Goal: Task Accomplishment & Management: Manage account settings

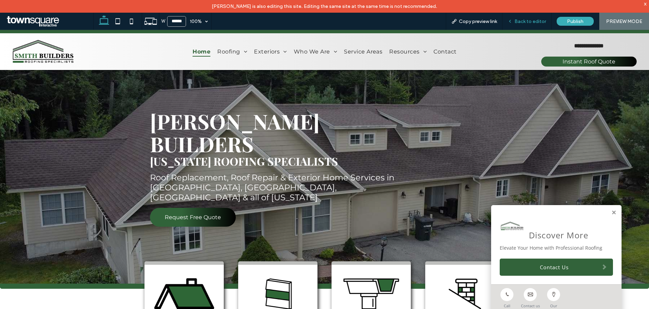
click at [520, 20] on span "Back to editor" at bounding box center [531, 22] width 32 height 6
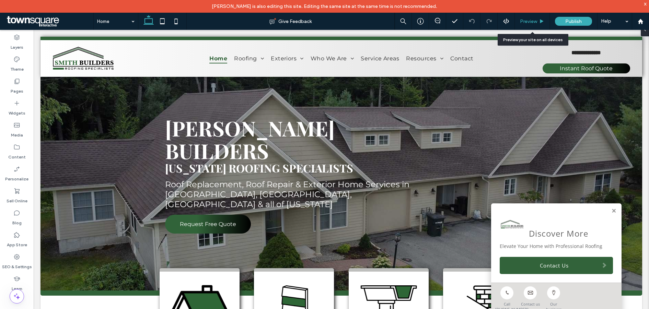
click at [523, 21] on span "Preview" at bounding box center [528, 22] width 17 height 6
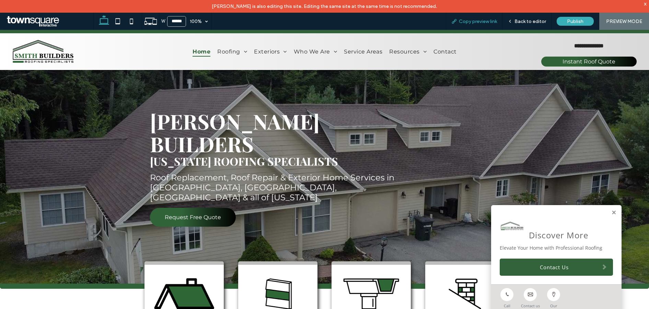
click at [481, 21] on span "Copy preview link" at bounding box center [478, 22] width 38 height 6
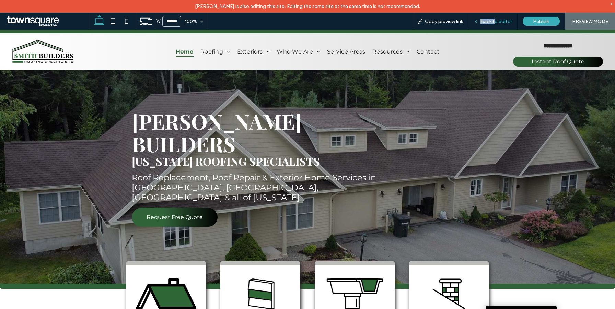
click at [497, 19] on span "Back to editor" at bounding box center [497, 22] width 32 height 6
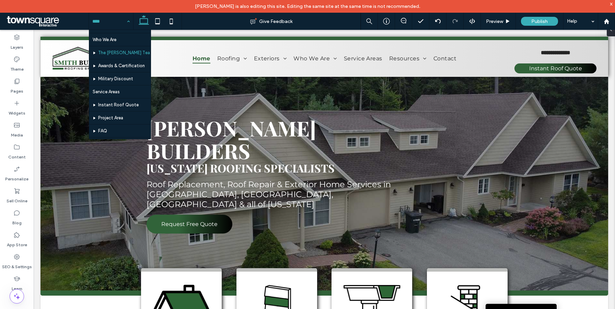
scroll to position [141, 0]
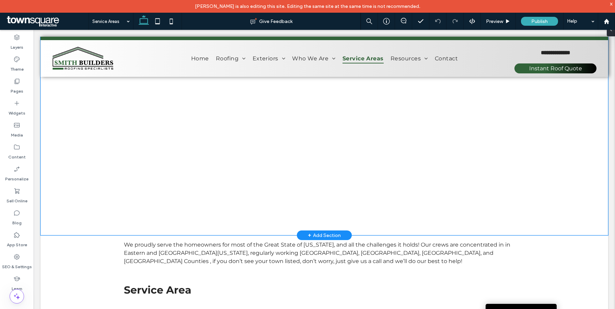
scroll to position [269, 0]
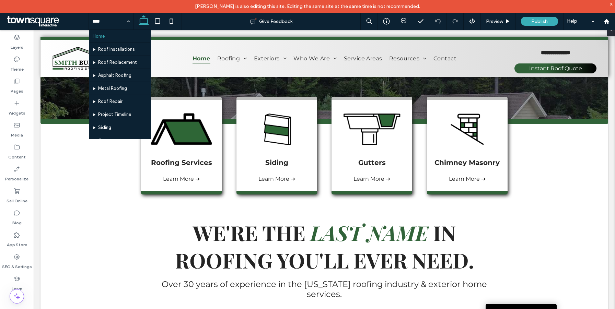
scroll to position [261, 0]
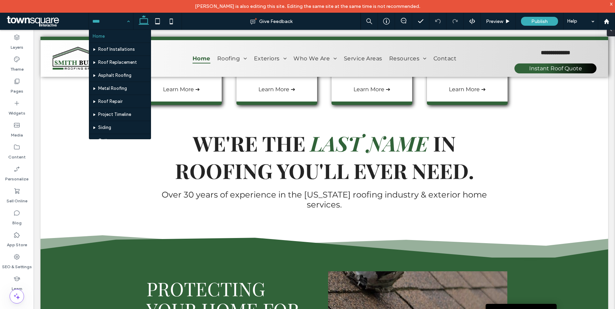
click at [127, 20] on div "Home Roof Installations Roof Replacement Asphalt Roofing Metal Roofing Roof Rep…" at bounding box center [111, 21] width 44 height 17
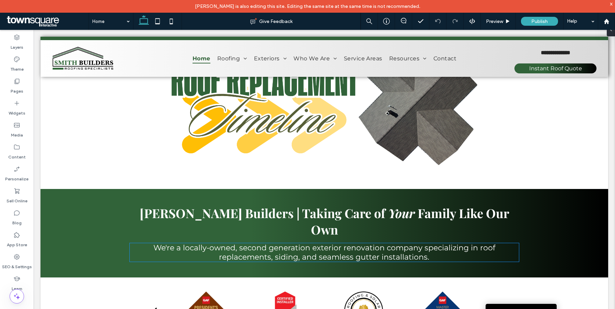
scroll to position [1102, 0]
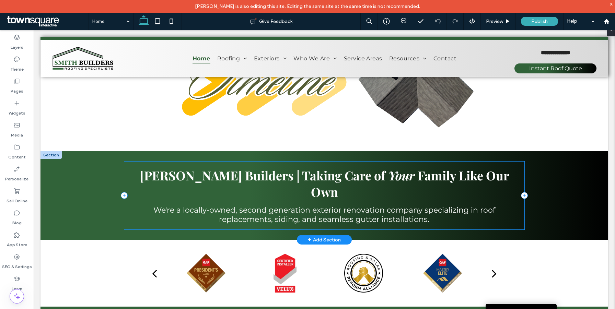
click at [135, 162] on div "Smith Builders | Taking Care of Your Family Like Our Own We're a locally-owned,…" at bounding box center [324, 196] width 401 height 68
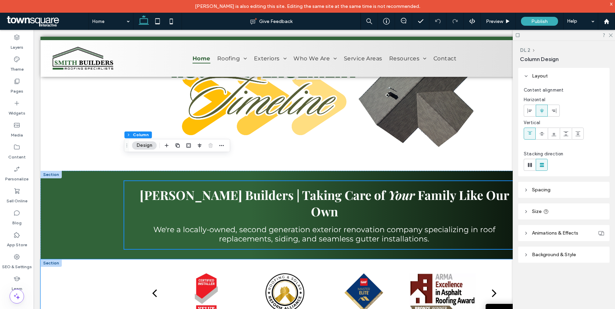
scroll to position [1074, 0]
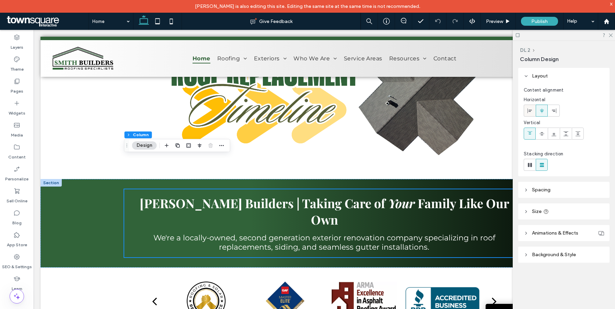
click at [531, 111] on icon at bounding box center [529, 110] width 5 height 5
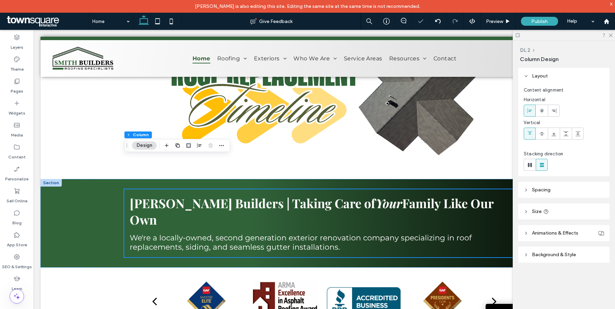
click at [518, 36] on icon at bounding box center [517, 35] width 5 height 5
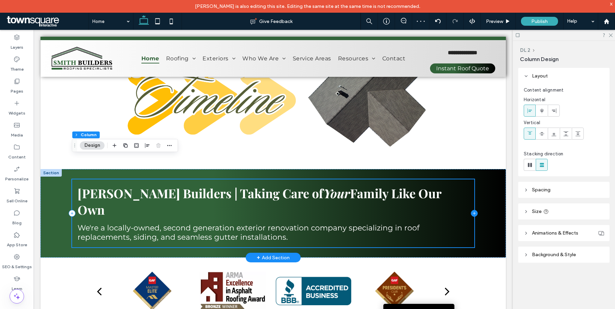
click at [477, 210] on icon at bounding box center [474, 213] width 7 height 7
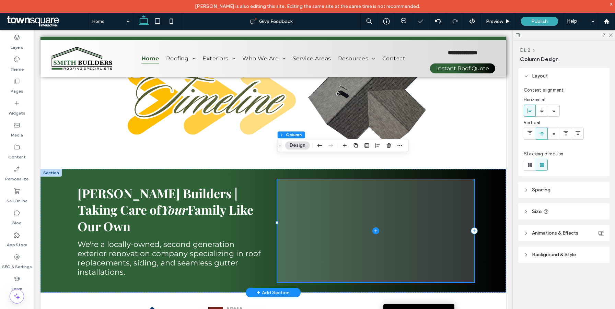
click at [377, 231] on icon at bounding box center [376, 231] width 3 height 0
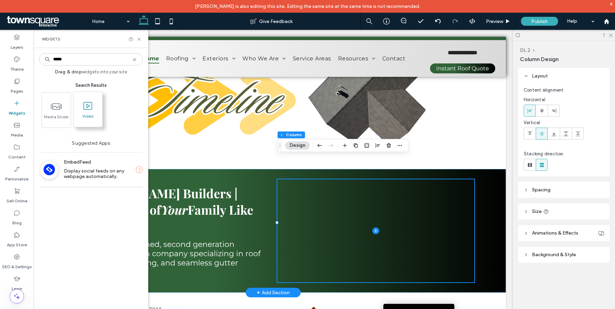
type input "*****"
click at [87, 112] on span at bounding box center [87, 105] width 29 height 15
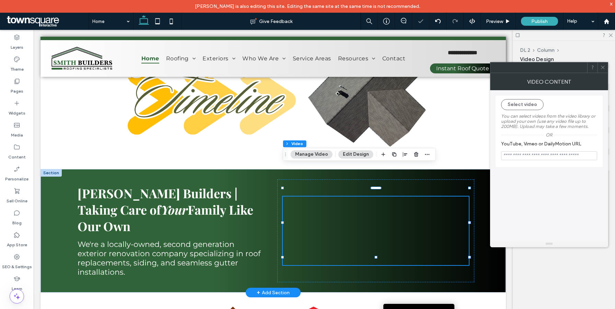
click at [526, 159] on input "YouTube, Vimeo or DailyMotion URL" at bounding box center [549, 155] width 96 height 9
paste input "**********"
type input "**********"
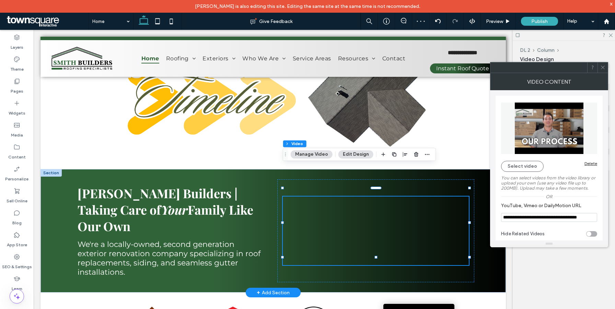
scroll to position [8, 0]
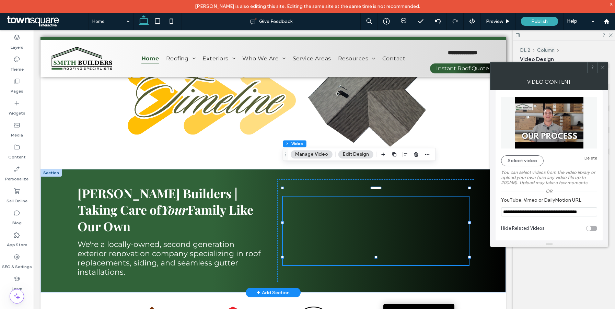
click at [594, 227] on div "toggle" at bounding box center [591, 228] width 11 height 5
type input "**********"
click at [602, 69] on use at bounding box center [602, 67] width 3 height 3
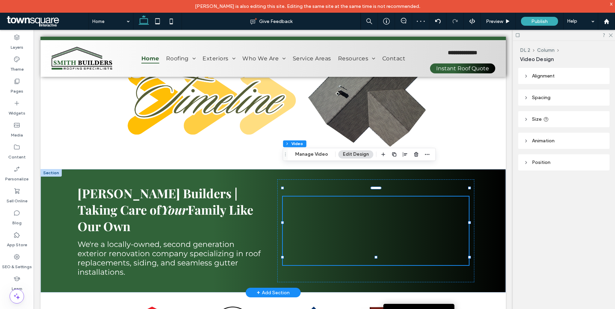
click at [539, 77] on span "Alignment" at bounding box center [543, 76] width 23 height 6
click at [534, 141] on span "Size" at bounding box center [537, 140] width 10 height 6
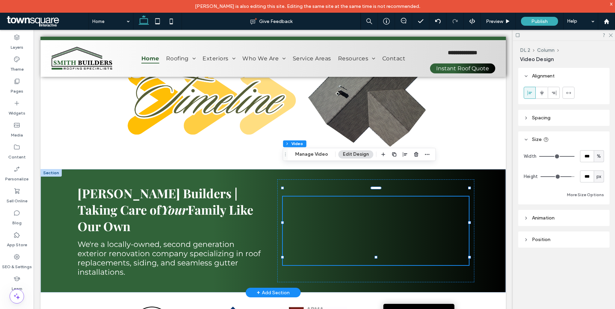
click at [599, 176] on span "px" at bounding box center [599, 176] width 5 height 7
click at [596, 235] on div "A" at bounding box center [599, 237] width 10 height 12
type input "*"
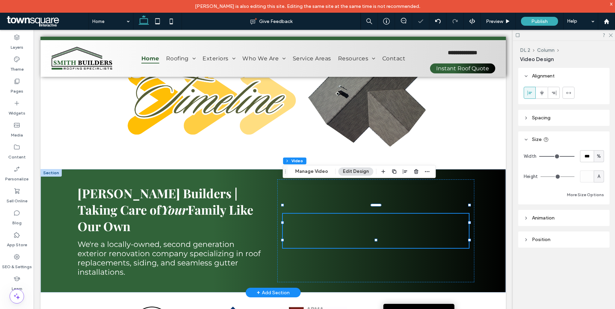
click at [600, 178] on span "A" at bounding box center [599, 176] width 3 height 7
click at [597, 191] on span "px" at bounding box center [599, 188] width 5 height 7
type input "***"
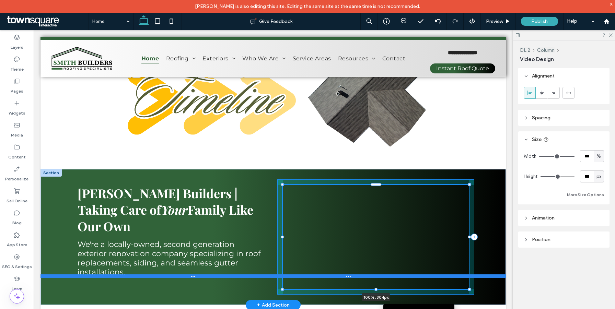
drag, startPoint x: 376, startPoint y: 218, endPoint x: 374, endPoint y: 253, distance: 35.1
click at [374, 253] on div "Smith Builders | Taking Care of Your Family Like Our Own We're a locally-owned,…" at bounding box center [274, 237] width 466 height 136
type input "***"
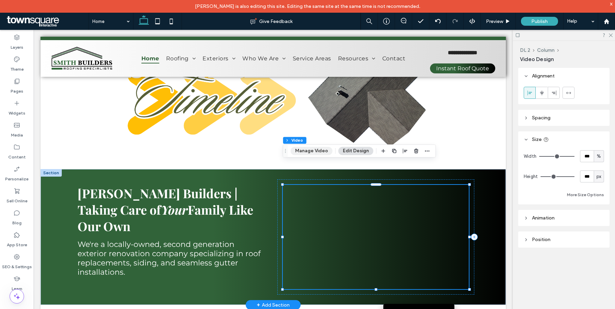
click at [313, 153] on button "Manage Video" at bounding box center [312, 151] width 42 height 8
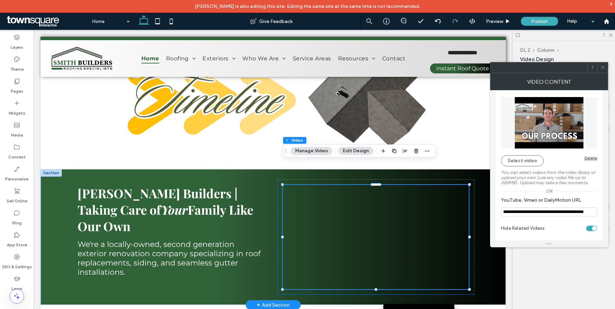
click at [605, 68] on icon at bounding box center [603, 67] width 5 height 5
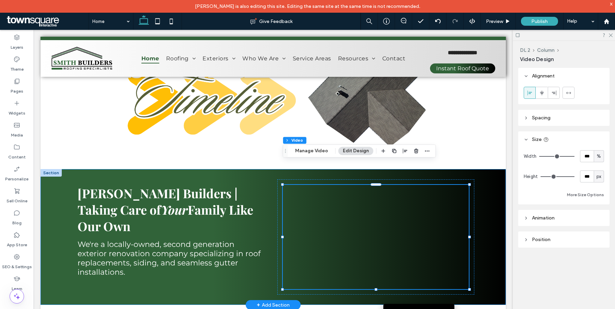
click at [493, 183] on div "Smith Builders | Taking Care of Your Family Like Our Own We're a locally-owned,…" at bounding box center [274, 237] width 466 height 136
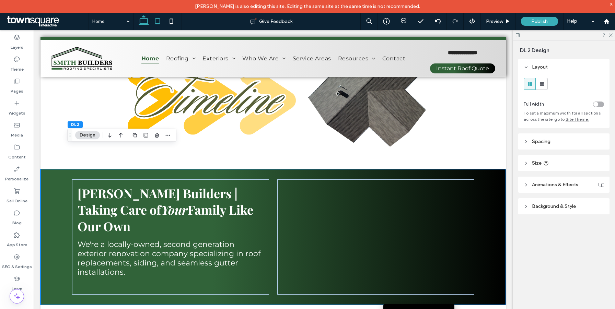
click at [156, 21] on icon at bounding box center [158, 21] width 14 height 14
type input "**"
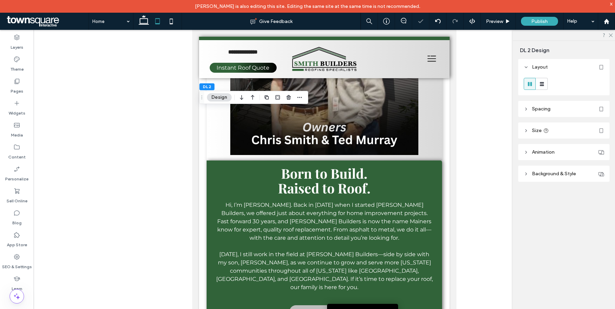
scroll to position [1423, 0]
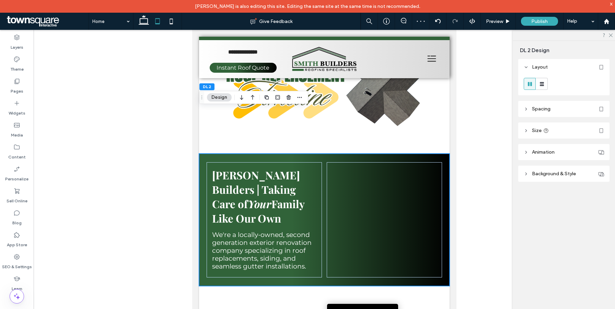
click at [323, 182] on div "Smith Builders | Taking Care of Your Family Like Our Own We're a locally-owned,…" at bounding box center [324, 220] width 251 height 133
click at [541, 82] on use at bounding box center [542, 84] width 4 height 4
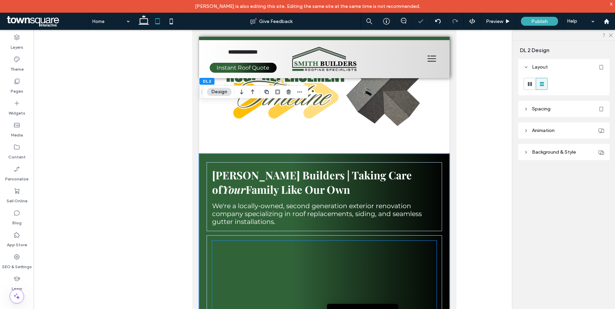
scroll to position [1485, 0]
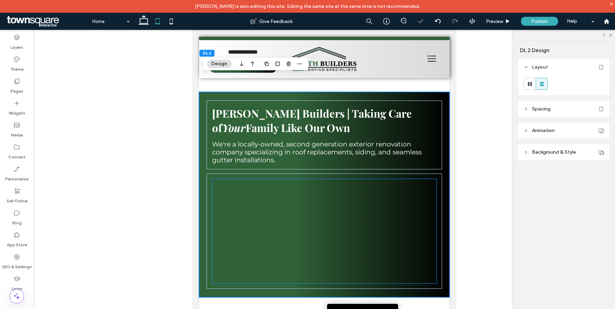
click at [314, 223] on div at bounding box center [324, 231] width 225 height 104
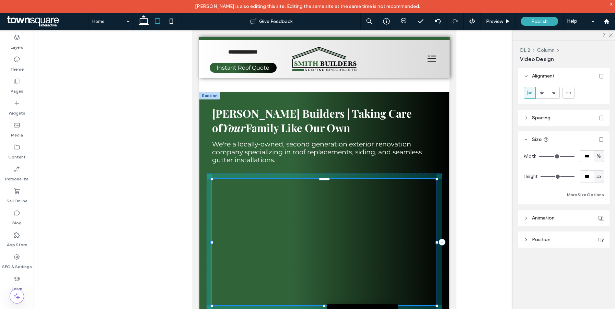
drag, startPoint x: 326, startPoint y: 239, endPoint x: 326, endPoint y: 250, distance: 10.6
click at [326, 250] on div "Smith Builders | Taking Care of Your Family Like Our Own We're a locally-owned,…" at bounding box center [324, 206] width 251 height 228
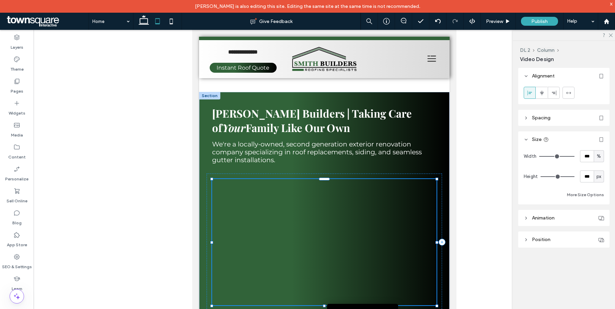
type input "***"
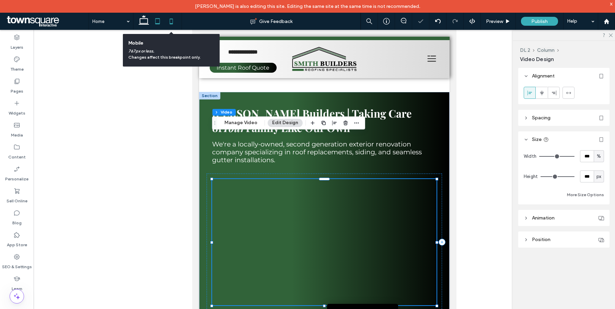
click at [171, 20] on icon at bounding box center [171, 21] width 14 height 14
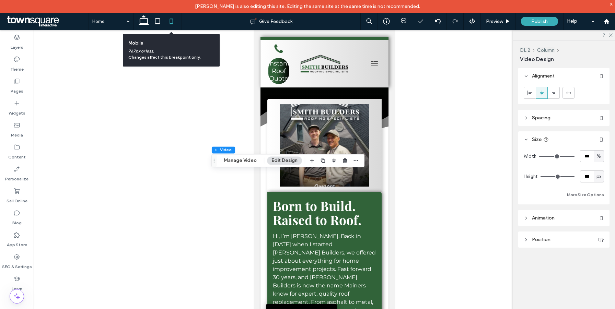
type input "***"
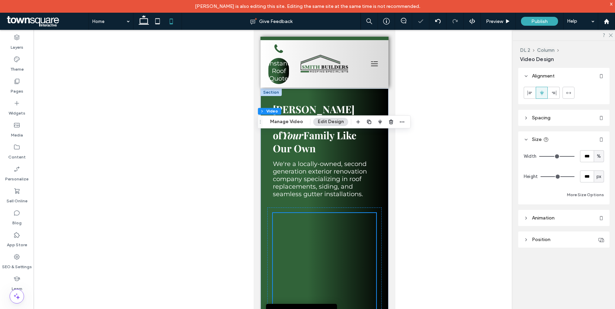
scroll to position [2052, 0]
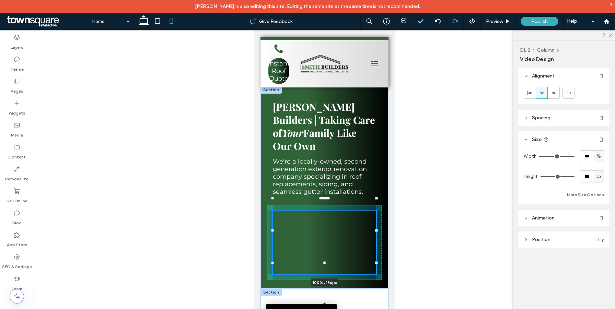
drag, startPoint x: 325, startPoint y: 233, endPoint x: 327, endPoint y: 213, distance: 20.3
type input "***"
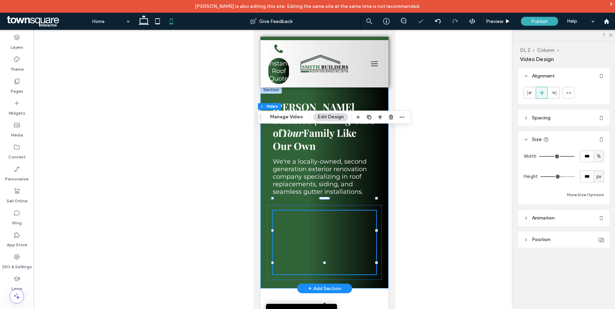
click at [383, 93] on div "Smith Builders | Taking Care of Your Family Like Our Own We're a locally-owned,…" at bounding box center [324, 187] width 128 height 203
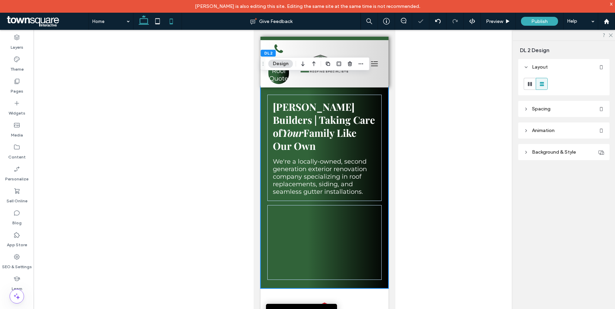
click at [140, 18] on icon at bounding box center [144, 21] width 14 height 14
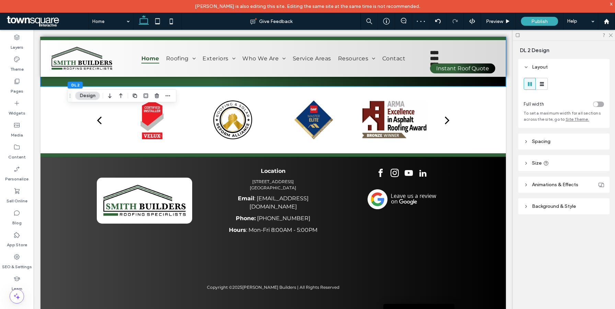
type input "**"
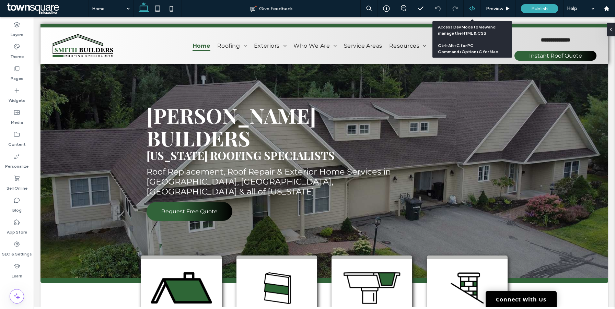
click at [472, 6] on use at bounding box center [471, 8] width 5 height 5
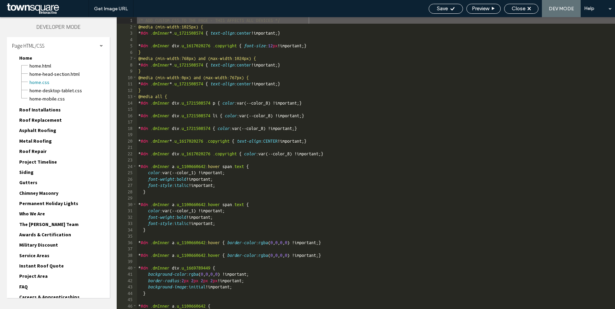
scroll to position [79, 0]
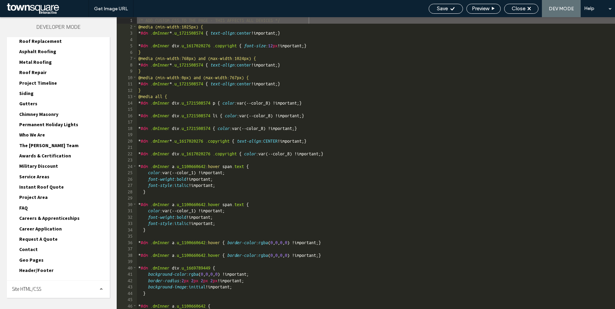
click at [37, 286] on span "Site HTML/CSS" at bounding box center [26, 289] width 29 height 7
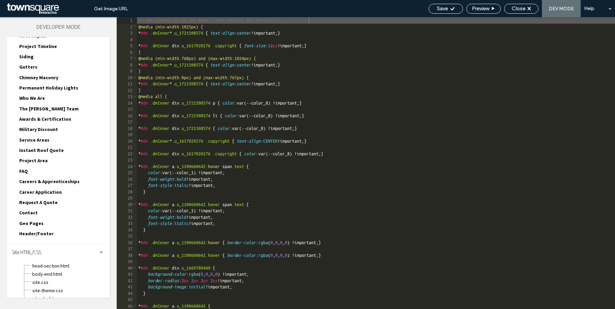
scroll to position [141, 0]
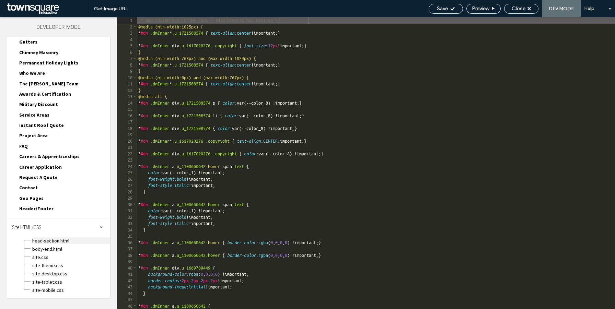
click at [52, 239] on span "head-section.html" at bounding box center [71, 241] width 78 height 7
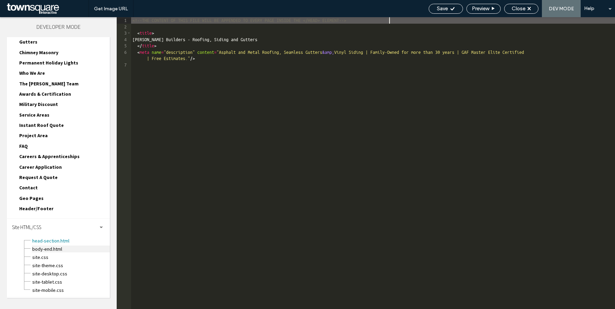
scroll to position [0, 0]
click at [53, 249] on span "body-end.html" at bounding box center [71, 249] width 78 height 7
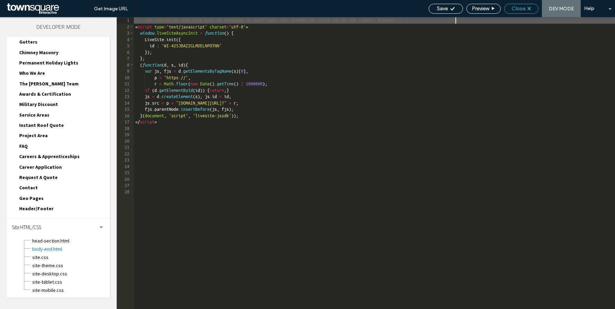
click at [528, 7] on use at bounding box center [529, 8] width 3 height 3
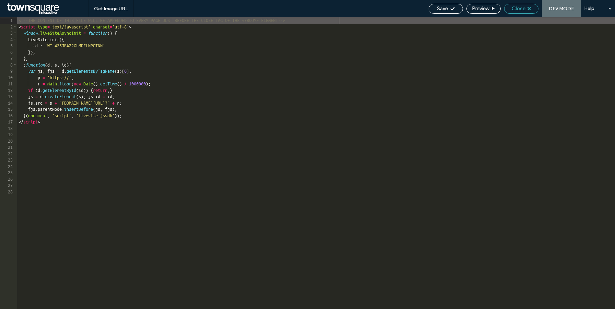
scroll to position [124, 0]
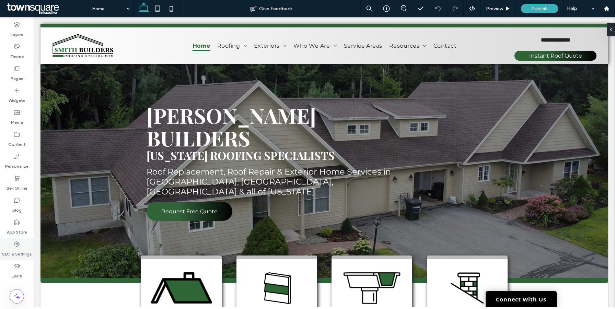
click at [15, 246] on use at bounding box center [16, 244] width 5 height 5
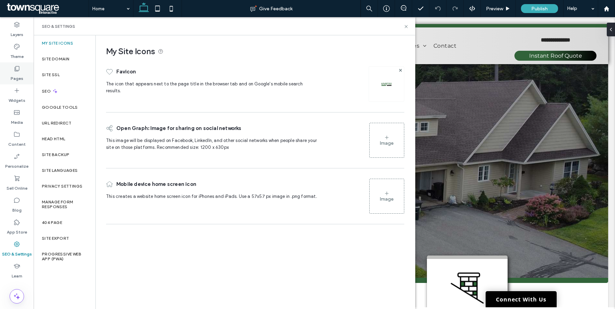
click at [19, 68] on use at bounding box center [17, 68] width 5 height 5
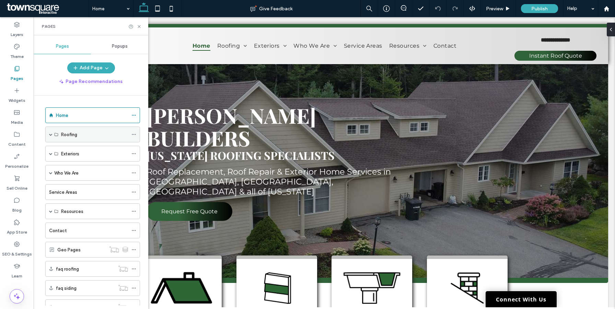
scroll to position [27, 0]
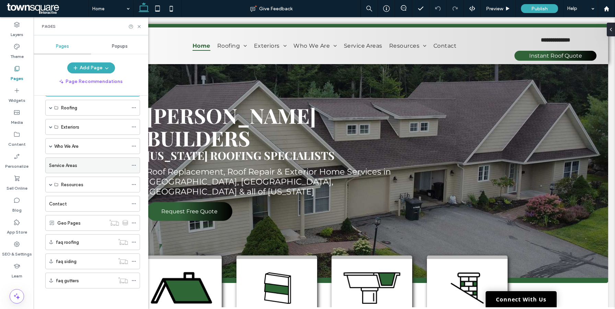
click at [91, 163] on div "Service Areas" at bounding box center [88, 165] width 79 height 7
click at [139, 25] on icon at bounding box center [139, 26] width 5 height 5
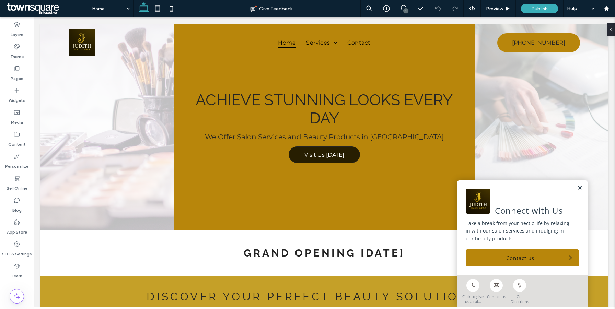
click at [580, 187] on link at bounding box center [580, 188] width 5 height 6
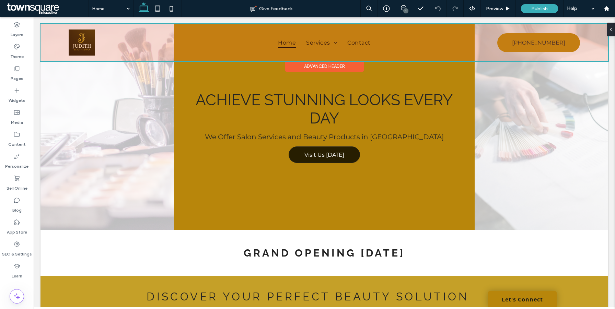
click at [82, 41] on div at bounding box center [325, 42] width 568 height 37
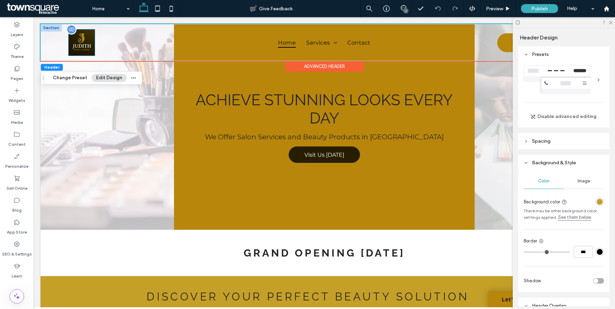
click at [85, 42] on img at bounding box center [82, 43] width 26 height 26
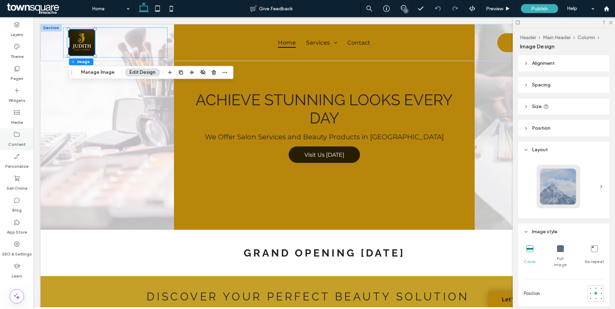
click at [18, 135] on icon at bounding box center [16, 134] width 7 height 7
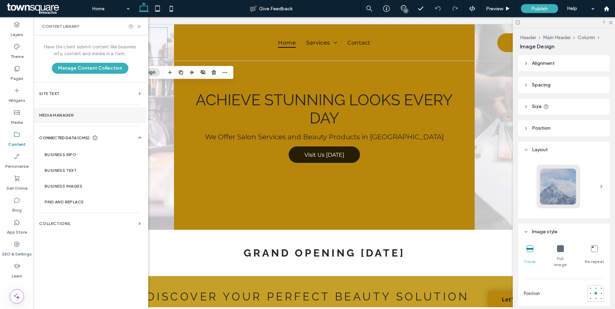
click at [64, 117] on label "Media Manager" at bounding box center [90, 115] width 102 height 5
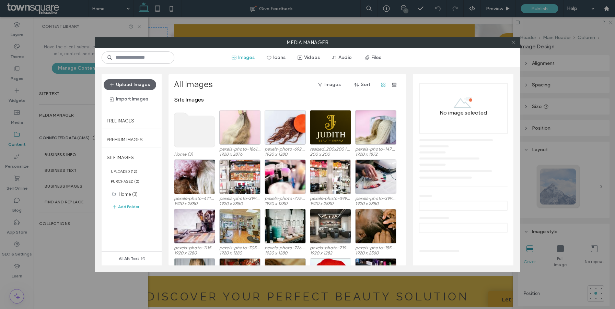
click at [515, 43] on icon at bounding box center [513, 42] width 5 height 5
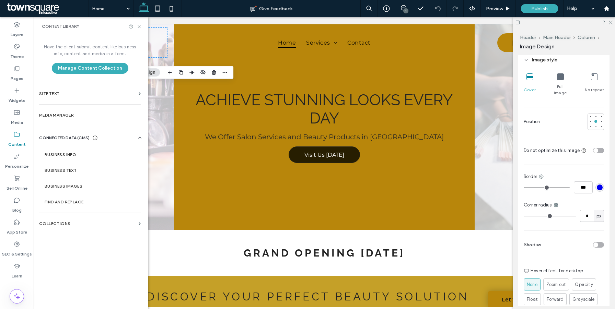
scroll to position [227, 0]
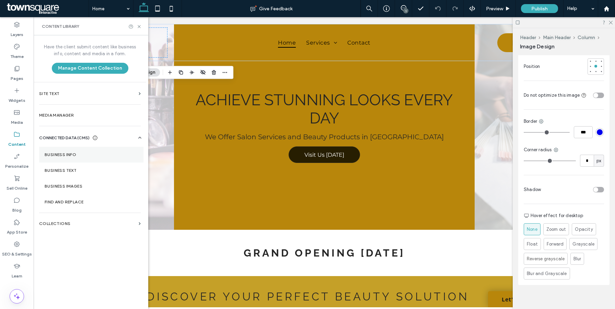
click at [83, 160] on section "Business Info" at bounding box center [91, 155] width 104 height 16
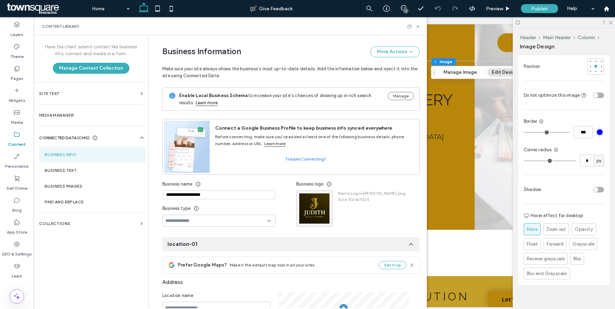
scroll to position [0, 0]
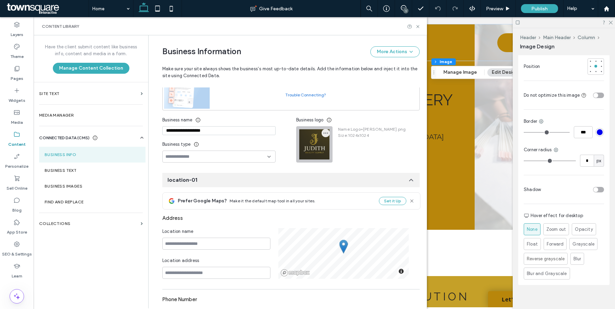
click at [325, 134] on span "button" at bounding box center [326, 133] width 8 height 8
click at [329, 148] on icon at bounding box center [326, 149] width 5 height 5
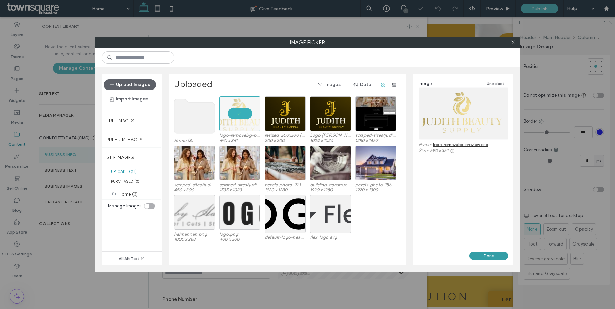
click at [489, 254] on button "Done" at bounding box center [489, 256] width 38 height 8
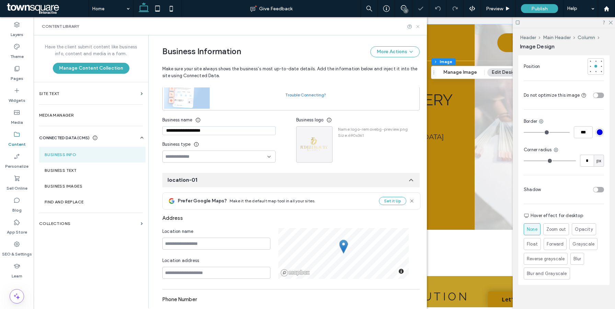
click at [420, 26] on icon at bounding box center [417, 26] width 5 height 5
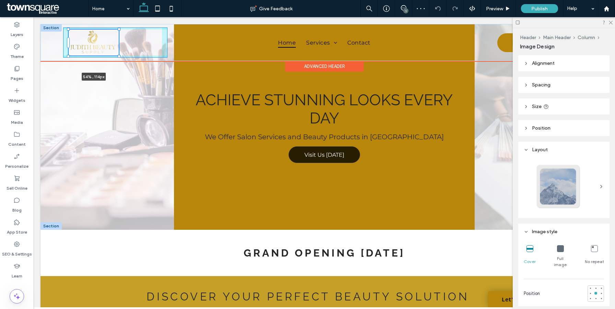
drag, startPoint x: 95, startPoint y: 46, endPoint x: 122, endPoint y: 58, distance: 29.2
click at [122, 58] on div "54% , 114px Home Services Beauty Supply Makeup And Nail Products Hair Care And …" at bounding box center [325, 42] width 568 height 37
type input "**"
type input "****"
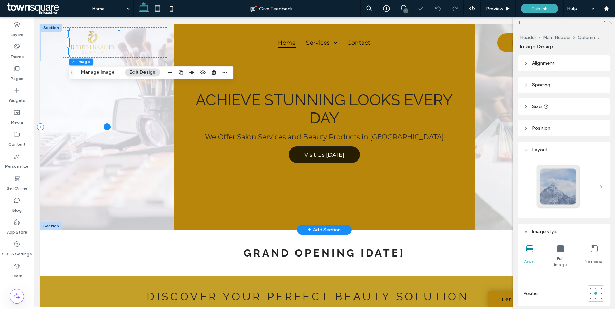
click at [137, 123] on span at bounding box center [108, 127] width 134 height 206
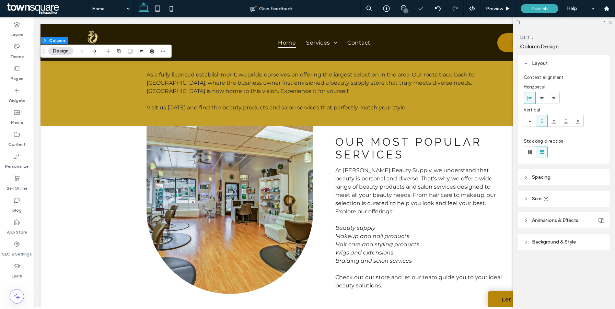
scroll to position [304, 0]
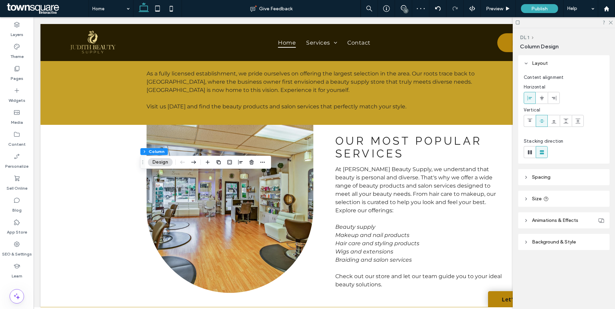
drag, startPoint x: 44, startPoint y: 54, endPoint x: 132, endPoint y: 179, distance: 153.2
click at [140, 169] on div "Drag" at bounding box center [142, 162] width 5 height 12
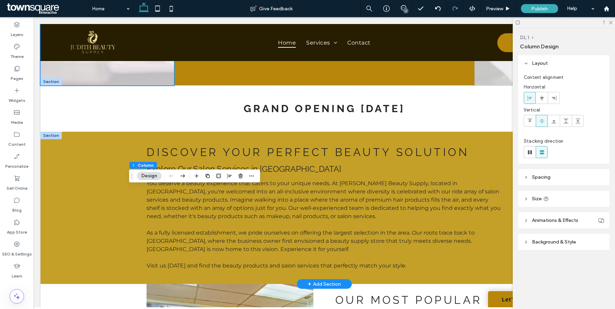
scroll to position [0, 0]
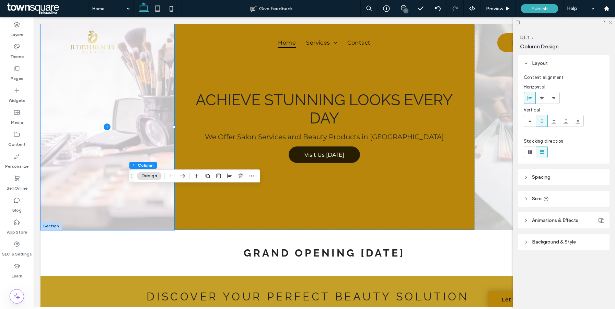
click at [517, 23] on icon at bounding box center [517, 22] width 5 height 5
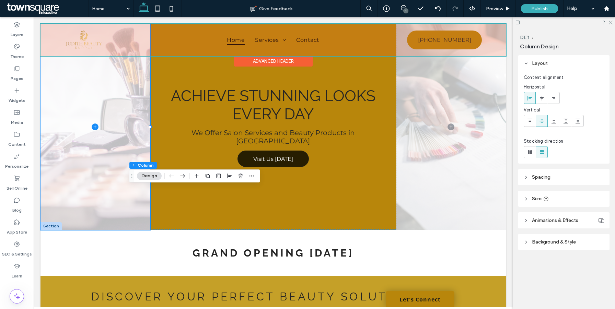
click at [85, 39] on div at bounding box center [274, 40] width 466 height 32
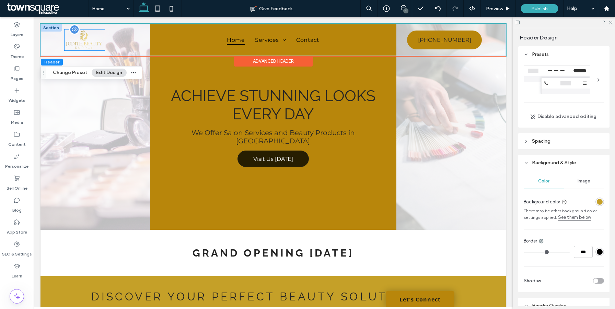
click at [91, 43] on img at bounding box center [85, 40] width 40 height 21
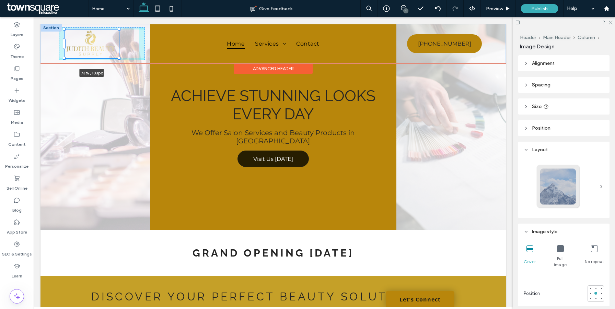
drag, startPoint x: 104, startPoint y: 50, endPoint x: 118, endPoint y: 58, distance: 16.0
click at [118, 58] on div at bounding box center [119, 58] width 3 height 3
type input "**"
type input "****"
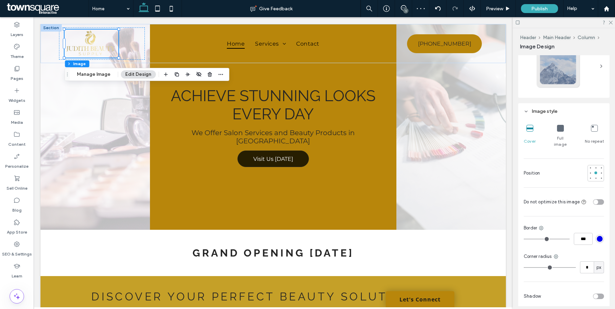
scroll to position [227, 0]
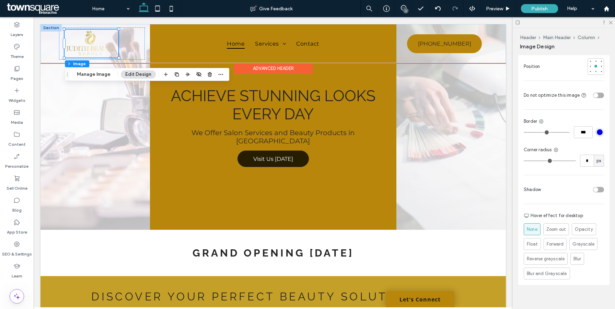
click at [291, 67] on div "Advanced Header" at bounding box center [273, 68] width 79 height 11
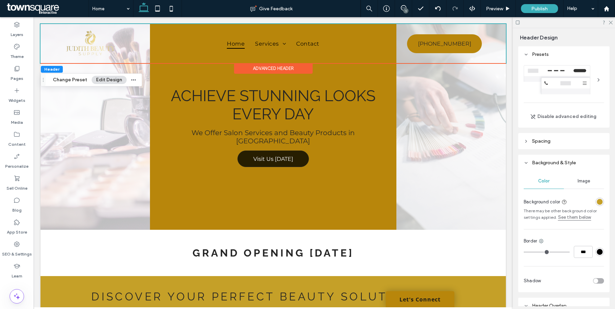
scroll to position [293, 0]
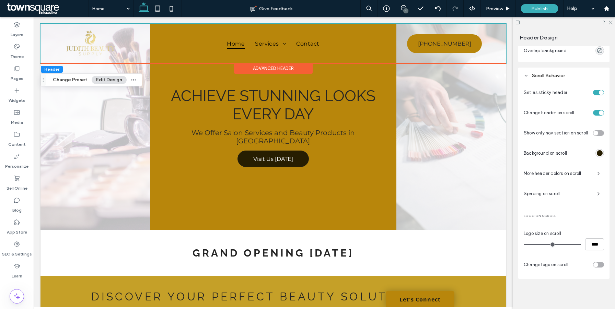
click at [598, 269] on div at bounding box center [587, 265] width 33 height 12
click at [598, 266] on div "toggle" at bounding box center [598, 264] width 11 height 5
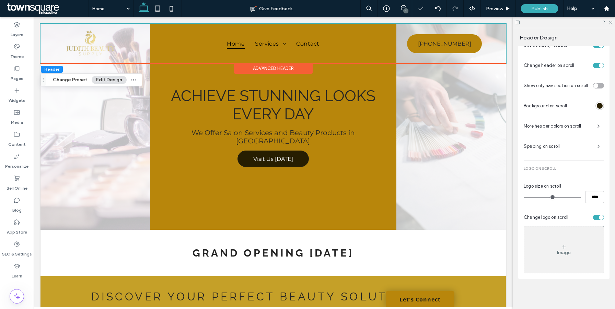
click at [570, 247] on div "Image" at bounding box center [564, 249] width 80 height 45
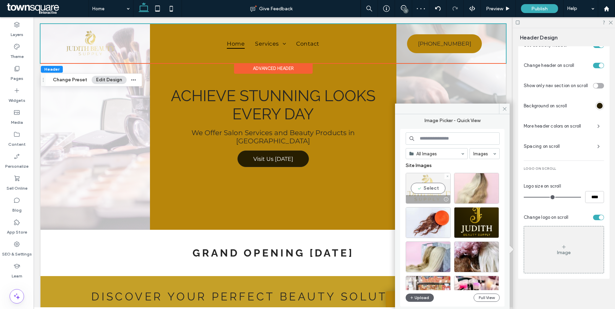
click at [431, 194] on div "Select" at bounding box center [428, 188] width 45 height 31
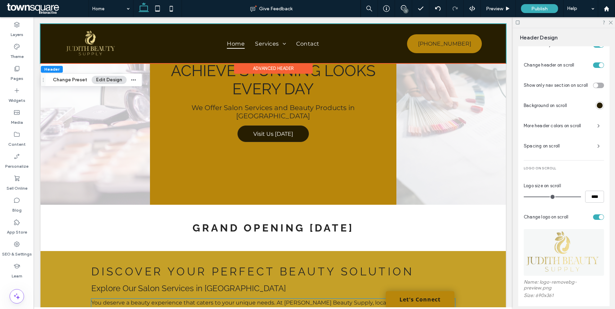
scroll to position [0, 0]
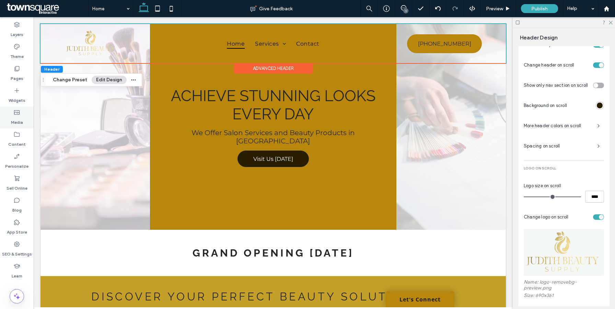
click at [16, 116] on label "Media" at bounding box center [17, 121] width 12 height 10
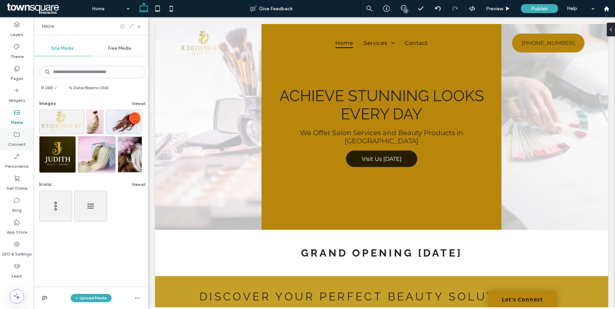
click at [15, 140] on label "Content" at bounding box center [17, 143] width 18 height 10
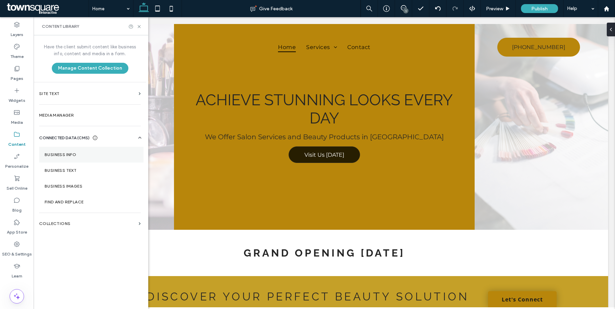
click at [71, 150] on section "Business Info" at bounding box center [91, 155] width 104 height 16
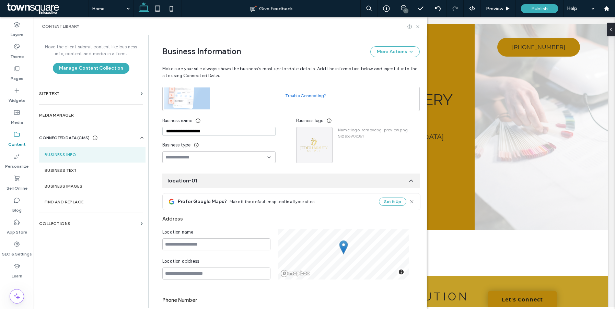
scroll to position [64, 0]
click at [324, 134] on icon "button" at bounding box center [325, 132] width 5 height 5
click at [335, 155] on div "Replace Image" at bounding box center [349, 150] width 61 height 13
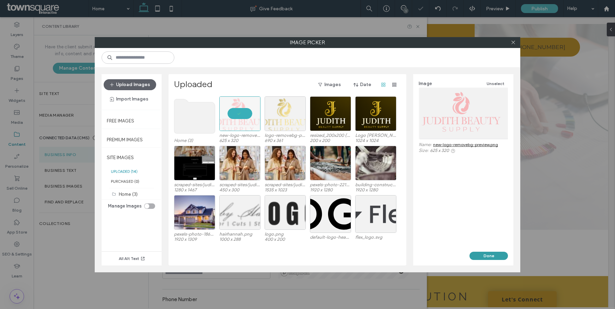
click at [488, 255] on button "Done" at bounding box center [489, 256] width 38 height 8
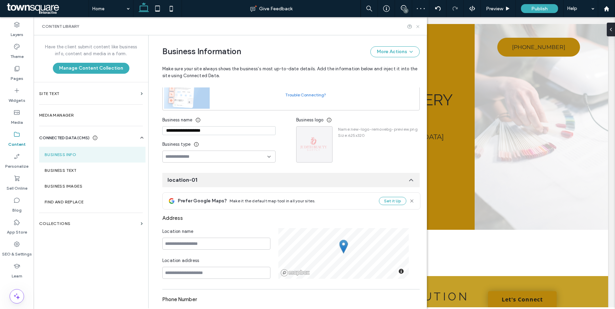
click at [417, 26] on icon at bounding box center [417, 26] width 5 height 5
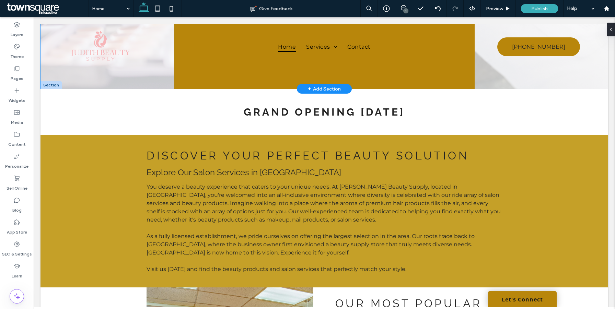
scroll to position [0, 0]
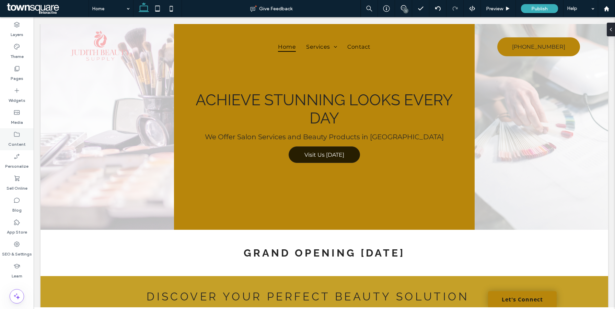
click at [15, 145] on label "Content" at bounding box center [17, 143] width 18 height 10
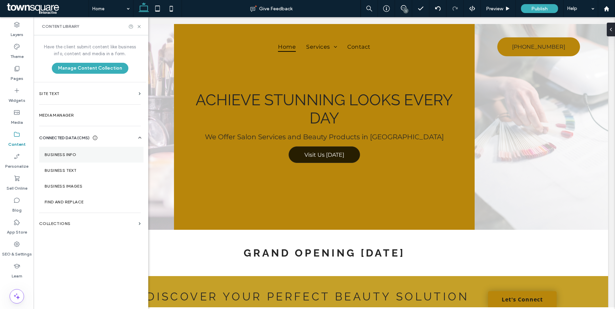
click at [77, 155] on label "Business Info" at bounding box center [91, 154] width 93 height 5
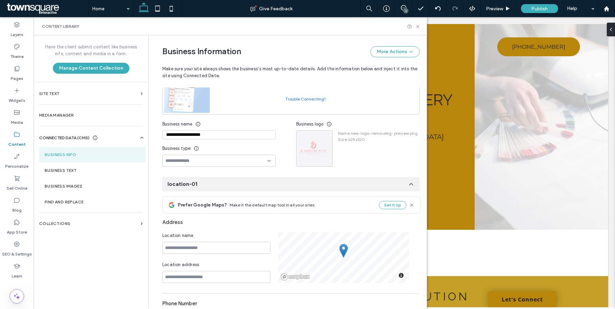
scroll to position [64, 0]
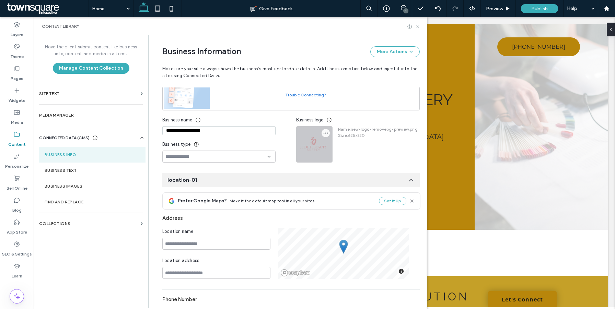
click at [324, 136] on span "button" at bounding box center [326, 133] width 8 height 8
click at [340, 150] on span "Replace Image" at bounding box center [348, 150] width 32 height 7
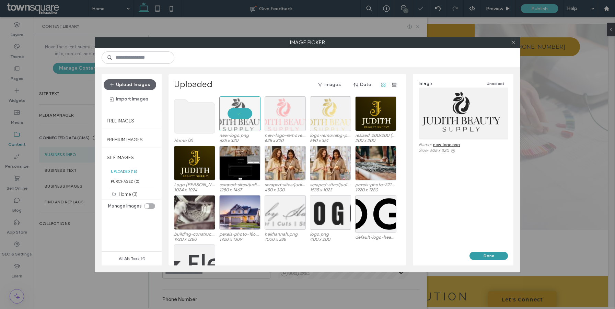
click at [494, 256] on button "Done" at bounding box center [489, 256] width 38 height 8
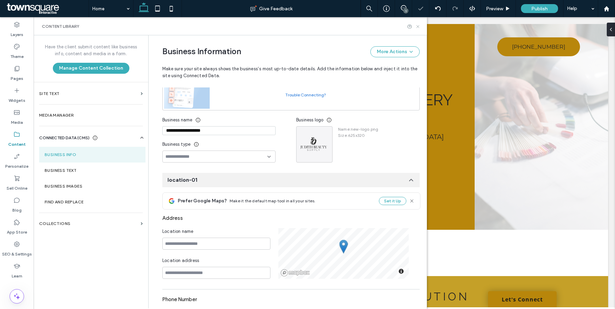
click at [419, 27] on icon at bounding box center [417, 26] width 5 height 5
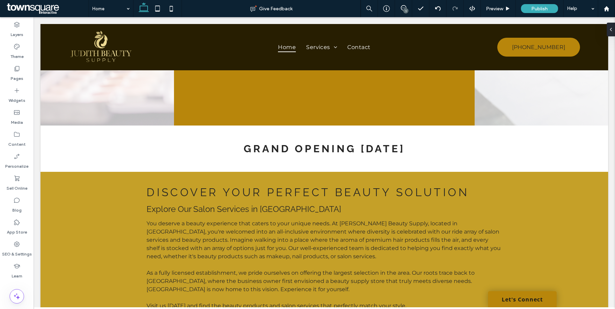
scroll to position [0, 0]
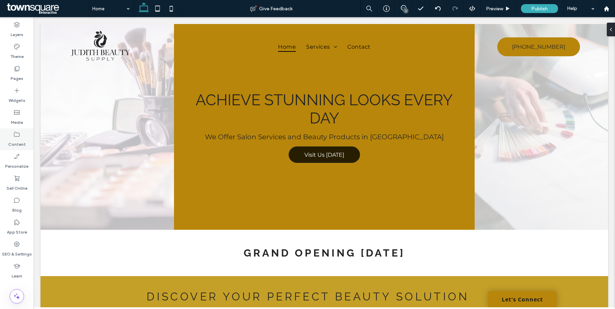
click at [20, 138] on label "Content" at bounding box center [17, 143] width 18 height 10
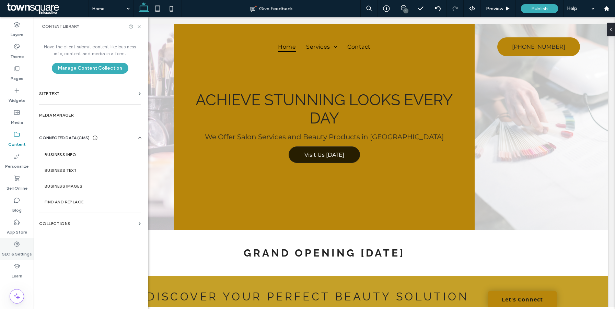
click at [14, 241] on div "SEO & Settings" at bounding box center [17, 249] width 34 height 22
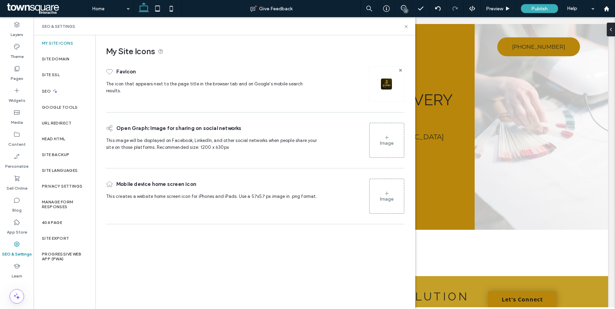
click at [387, 79] on img at bounding box center [386, 84] width 11 height 11
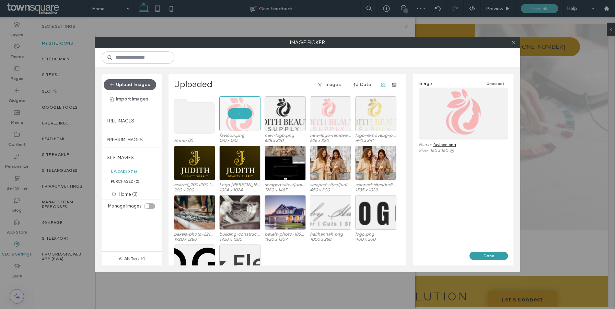
click at [486, 255] on button "Done" at bounding box center [489, 256] width 38 height 8
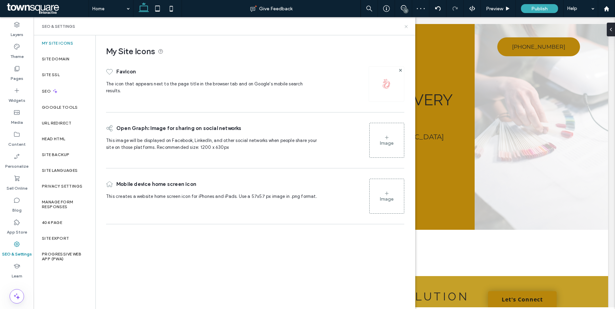
click at [407, 28] on icon at bounding box center [406, 26] width 5 height 5
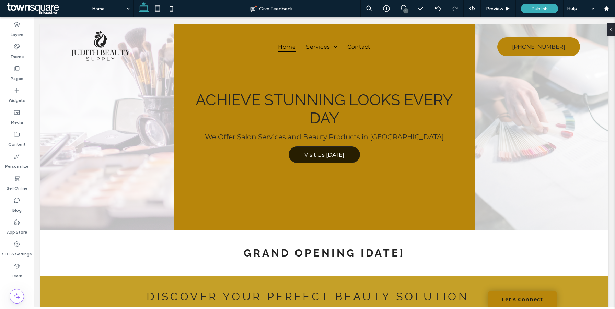
click at [405, 9] on div "1" at bounding box center [405, 10] width 5 height 5
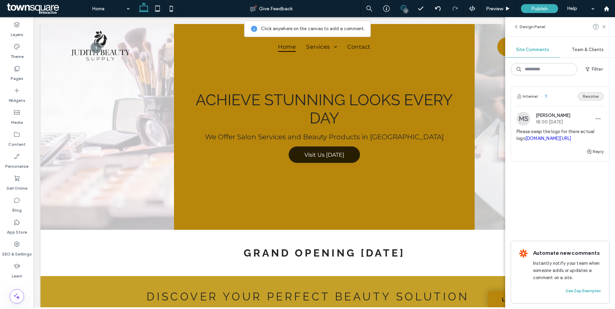
click at [589, 94] on button "Resolve" at bounding box center [591, 96] width 26 height 8
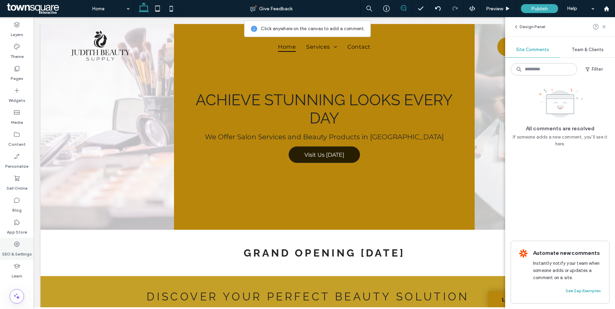
click at [18, 247] on use at bounding box center [16, 244] width 5 height 5
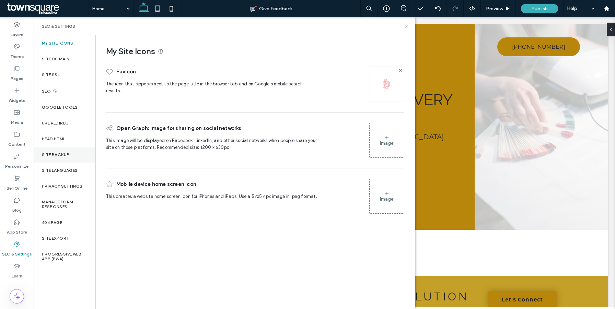
click at [59, 153] on label "Site Backup" at bounding box center [55, 154] width 27 height 5
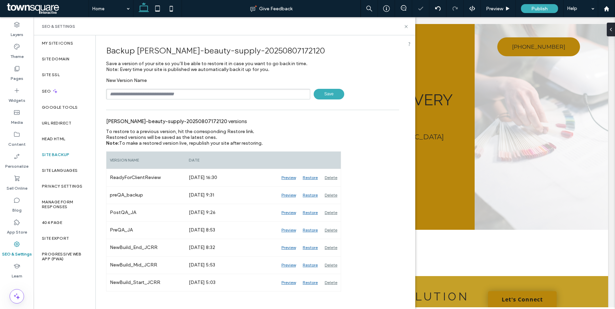
click at [198, 97] on input "text" at bounding box center [208, 94] width 204 height 11
paste input "*******"
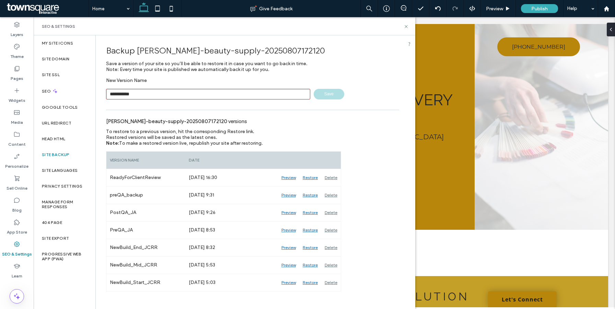
click at [124, 93] on input "**********" at bounding box center [208, 94] width 204 height 11
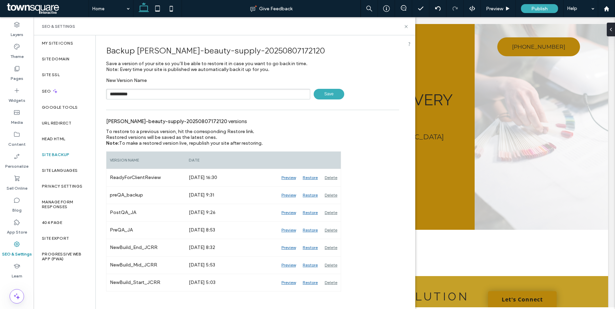
type input "**********"
click at [330, 94] on span "Save" at bounding box center [329, 94] width 31 height 11
click at [406, 28] on icon at bounding box center [406, 26] width 5 height 5
